Goal: Download file/media

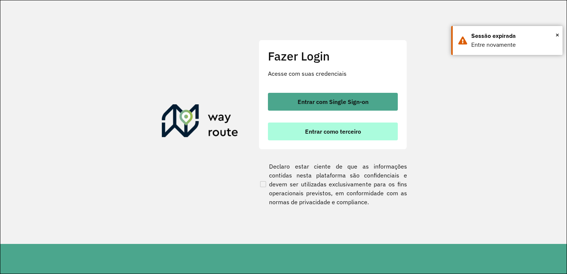
click at [328, 130] on span "Entrar como terceiro" at bounding box center [333, 131] width 56 height 6
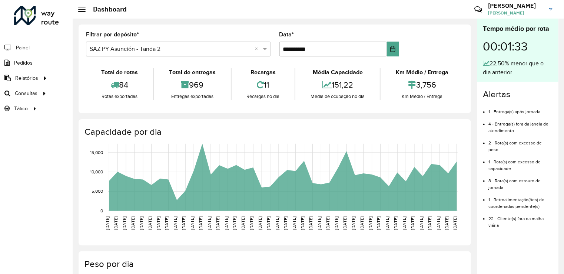
click at [259, 3] on hb-header "Dashboard Críticas? Dúvidas? Elogios? Sugestões? Entre em contato conosco! [PER…" at bounding box center [319, 9] width 492 height 19
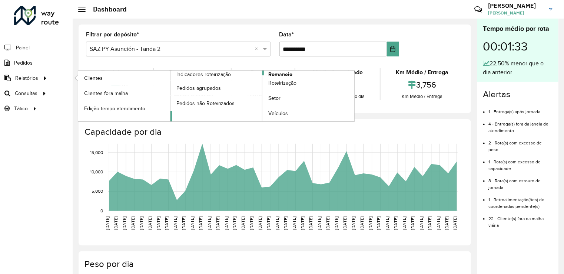
click at [279, 73] on span "Romaneio" at bounding box center [280, 74] width 24 height 8
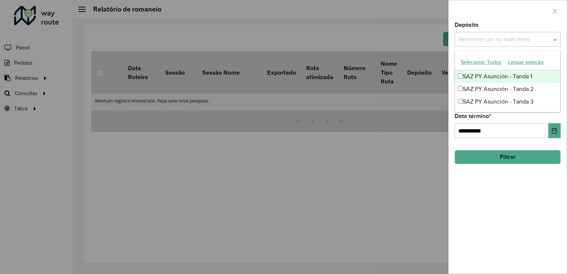
click at [481, 40] on input "text" at bounding box center [503, 39] width 95 height 9
click at [481, 71] on div "SAZ PY Asunción - Tanda 1" at bounding box center [507, 76] width 105 height 13
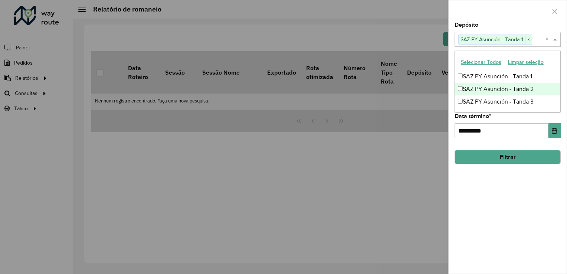
click at [477, 86] on div "SAZ PY Asunción - Tanda 2" at bounding box center [507, 89] width 105 height 13
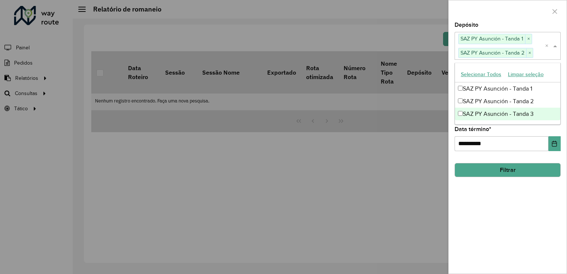
click at [479, 112] on div "SAZ PY Asunción - Tanda 3" at bounding box center [507, 114] width 105 height 13
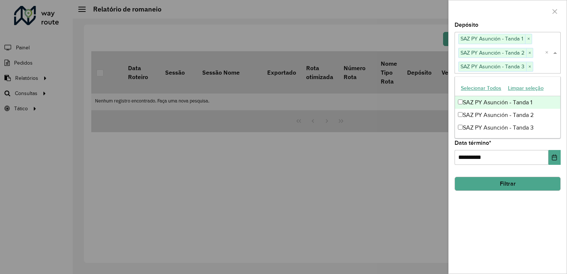
click at [547, 23] on div "Depósito Selecione um ou mais itens SAZ PY Asunción - Tanda 1 × SAZ PY Asunción…" at bounding box center [507, 47] width 106 height 51
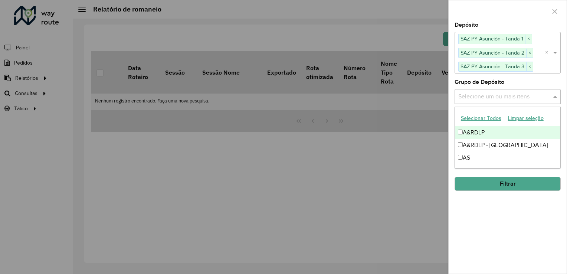
click at [495, 96] on input "text" at bounding box center [503, 96] width 95 height 9
click at [473, 136] on div "A&RDLP" at bounding box center [507, 132] width 105 height 13
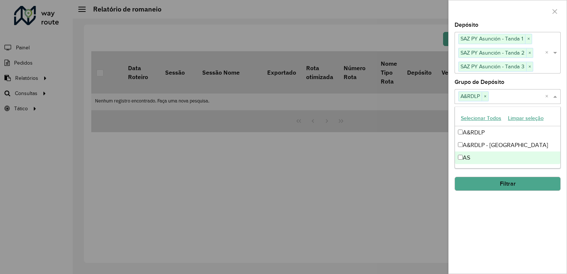
click at [469, 156] on div "AS" at bounding box center [507, 157] width 105 height 13
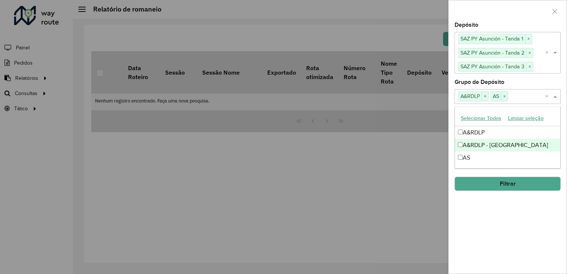
click at [468, 144] on div "A&RDLP - [GEOGRAPHIC_DATA]" at bounding box center [507, 145] width 105 height 13
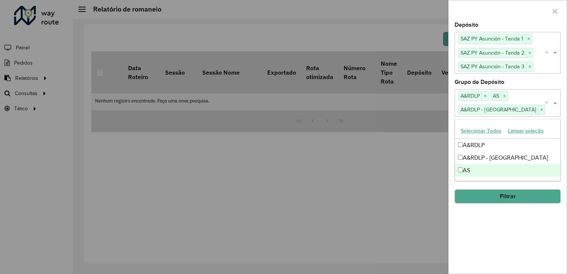
click at [544, 210] on div "**********" at bounding box center [507, 147] width 118 height 251
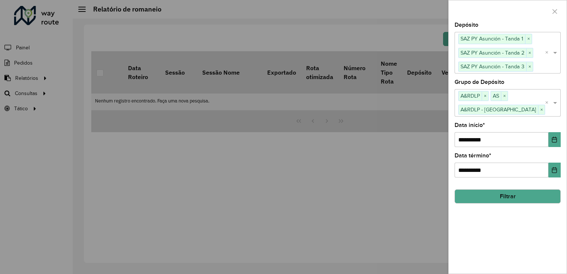
click at [487, 197] on button "Filtrar" at bounding box center [507, 196] width 106 height 14
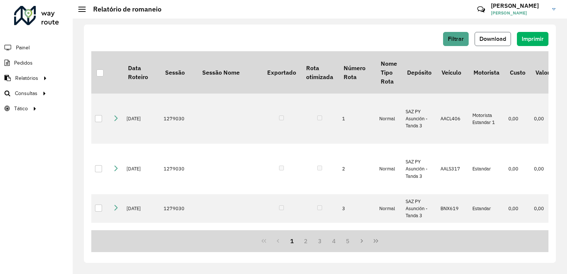
click at [494, 39] on span "Download" at bounding box center [492, 39] width 27 height 6
